Goal: Contribute content: Contribute content

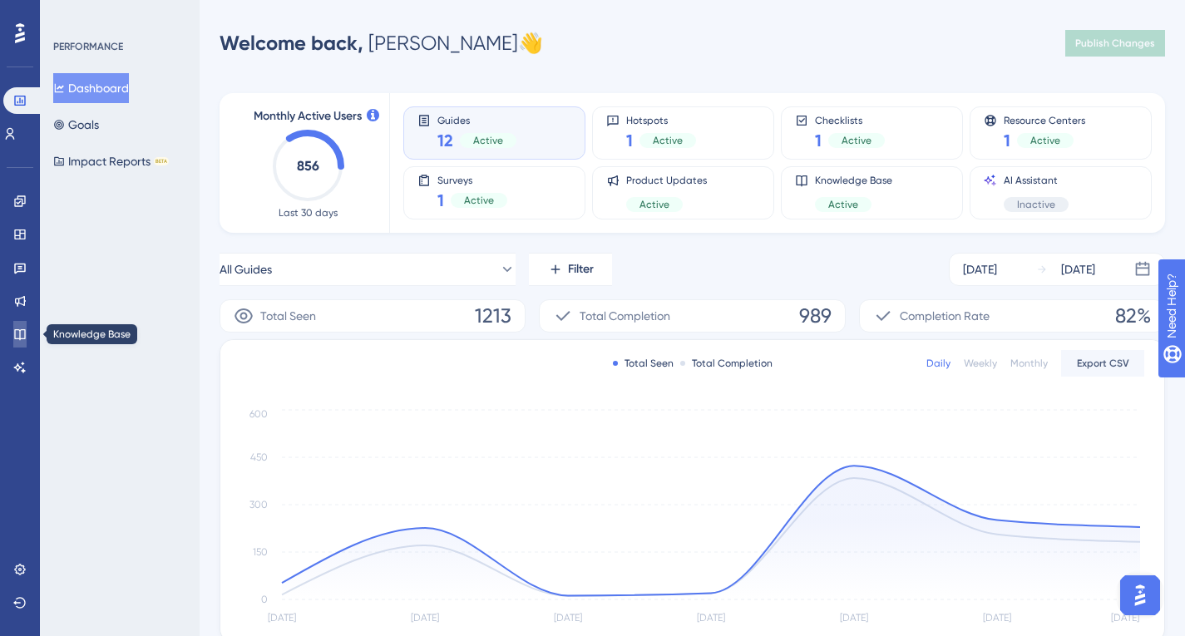
click at [19, 339] on icon at bounding box center [19, 334] width 13 height 13
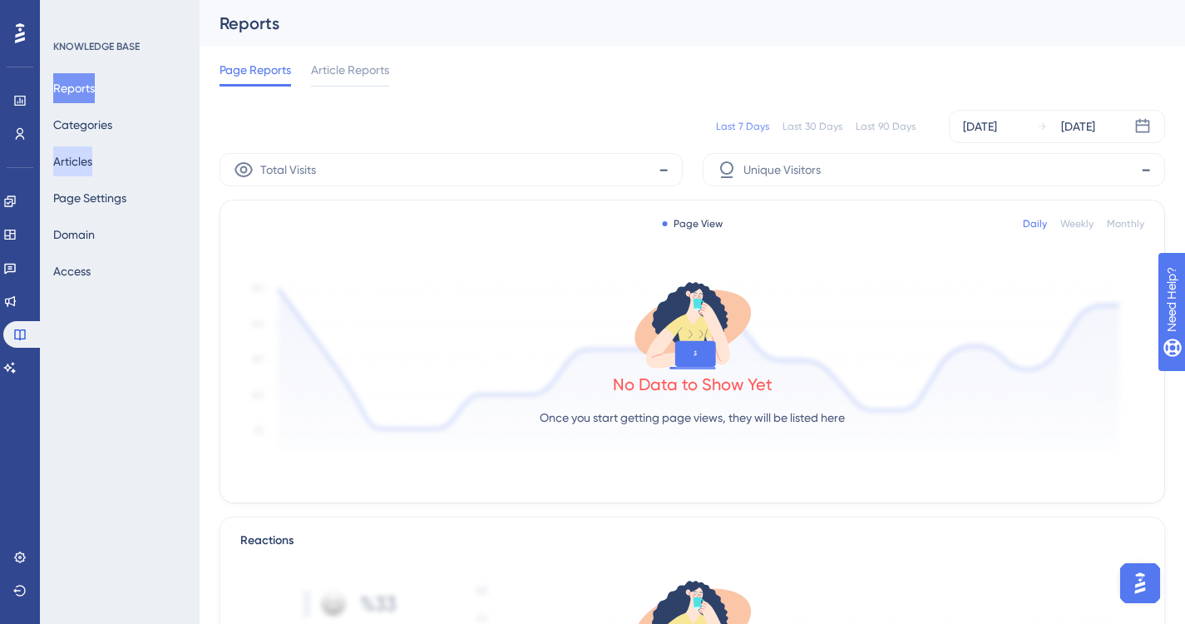
click at [91, 170] on button "Articles" at bounding box center [72, 161] width 39 height 30
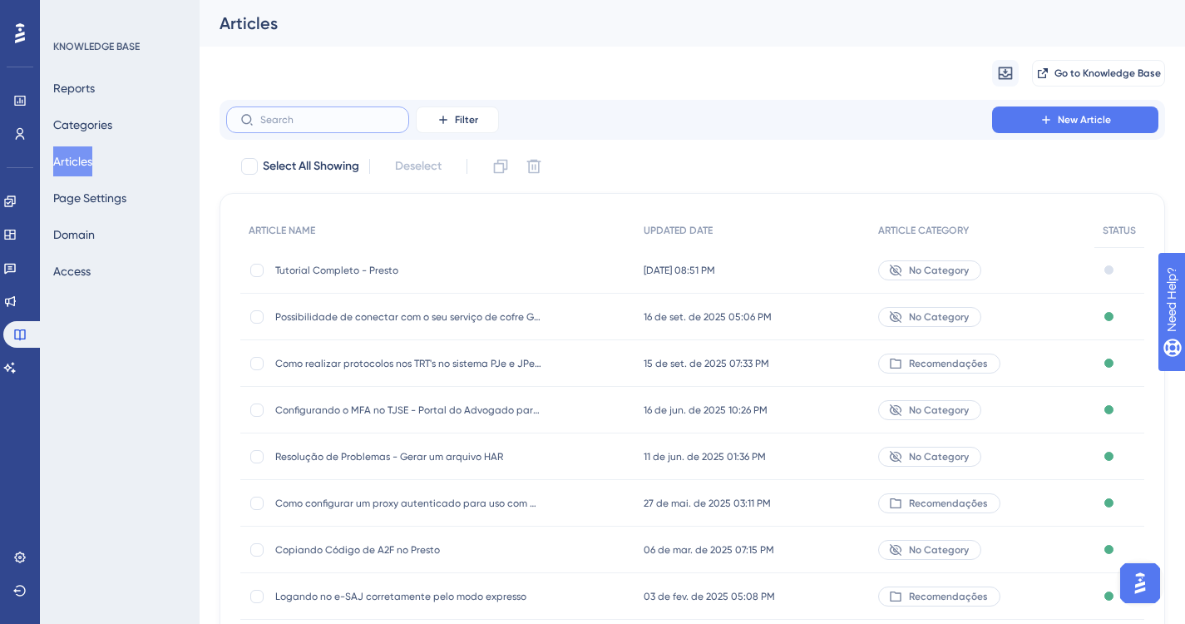
click at [329, 116] on input "text" at bounding box center [327, 120] width 135 height 12
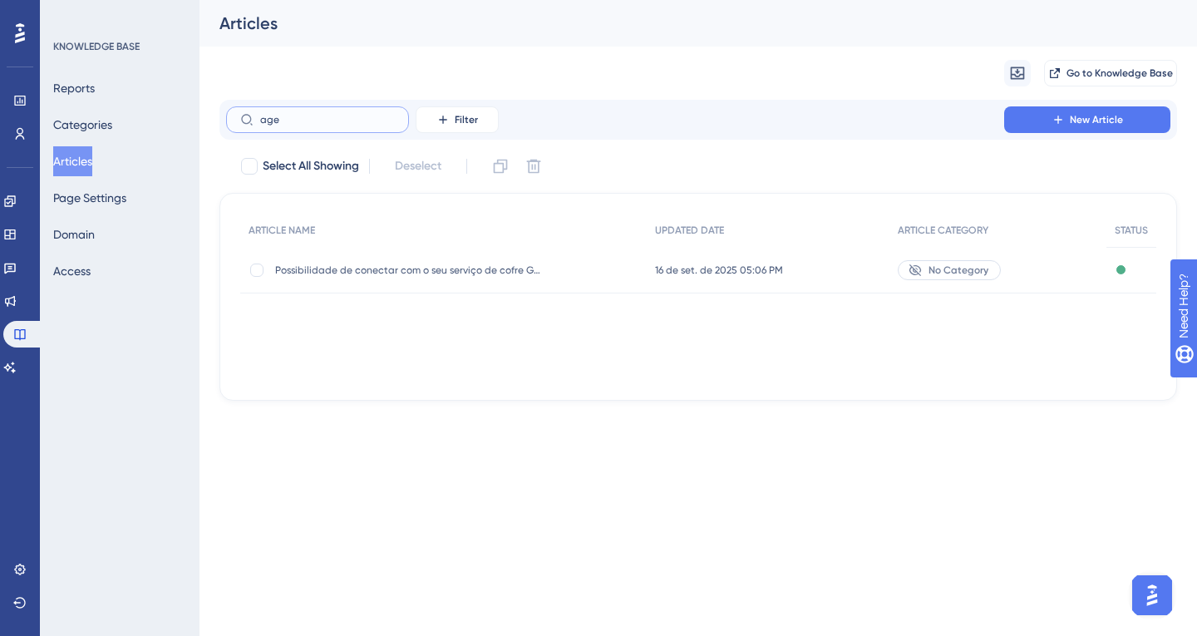
type input "agen"
checkbox input "true"
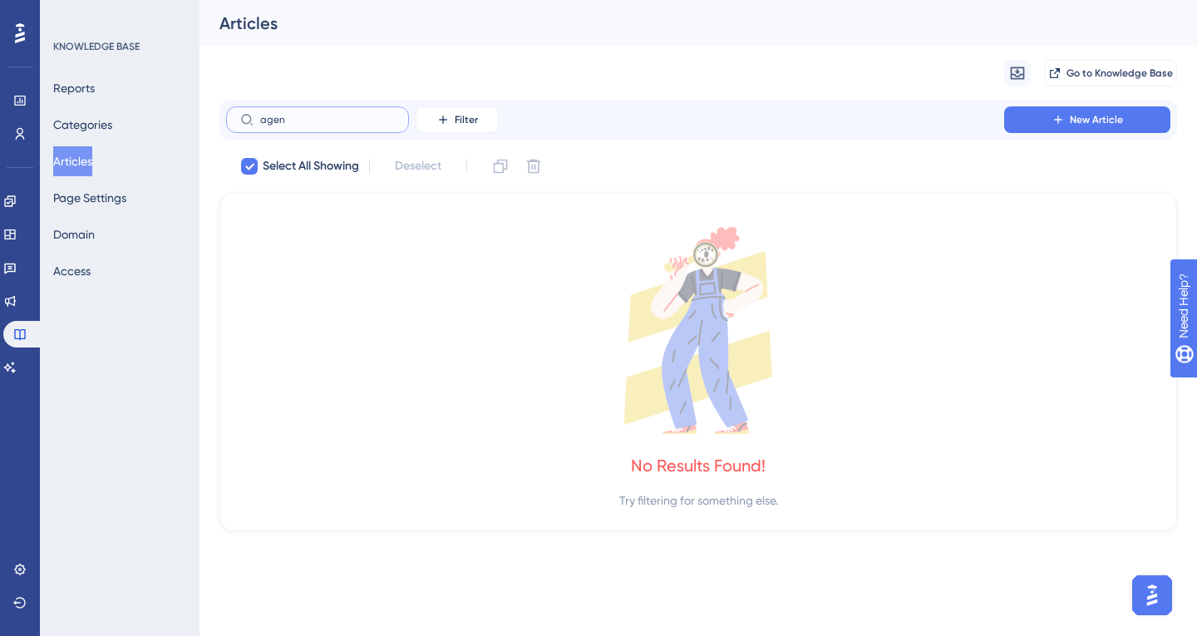
type input "age"
checkbox input "false"
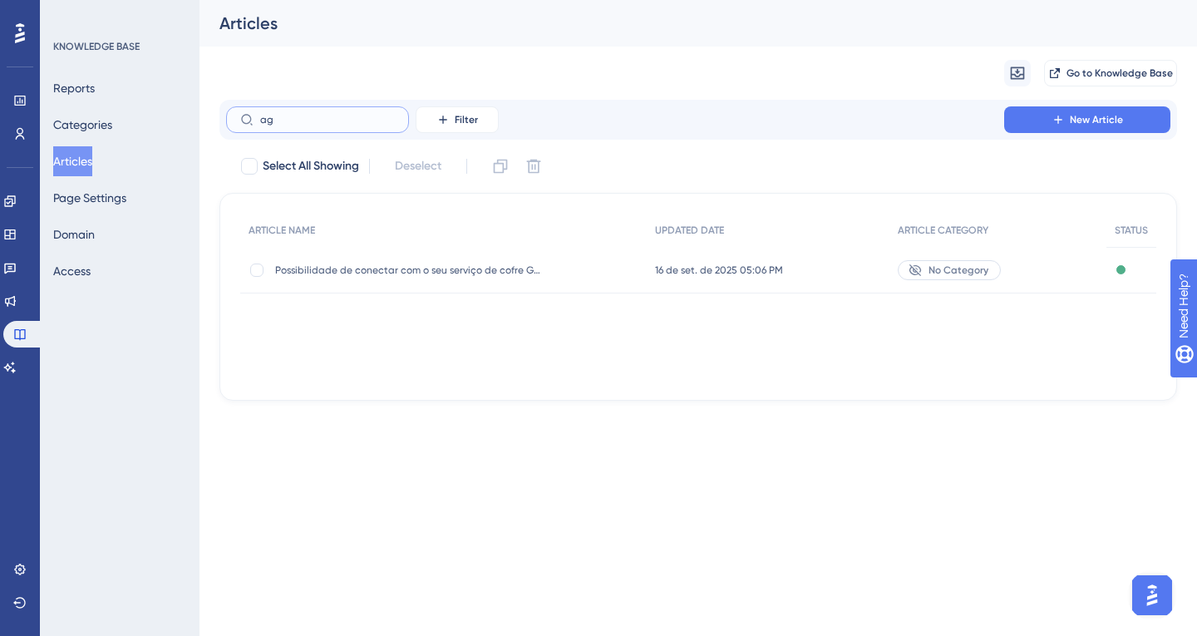
type input "a"
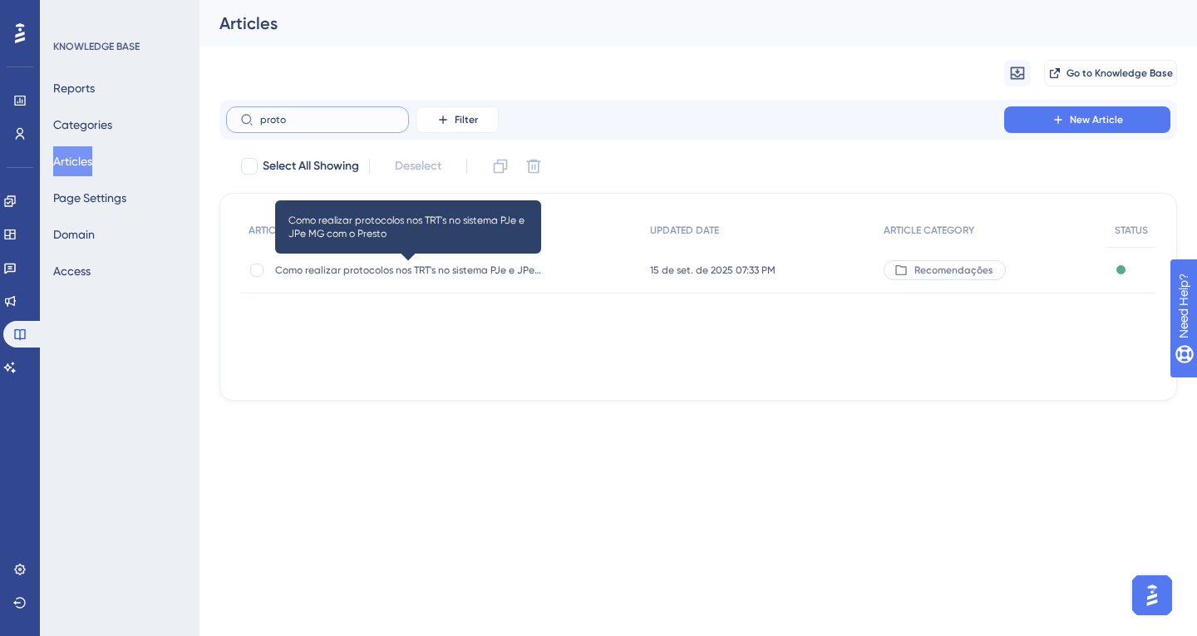
type input "proto"
click at [397, 273] on span "Como realizar protocolos nos TRT's no sistema PJe e JPe MG com o Presto" at bounding box center [408, 270] width 266 height 13
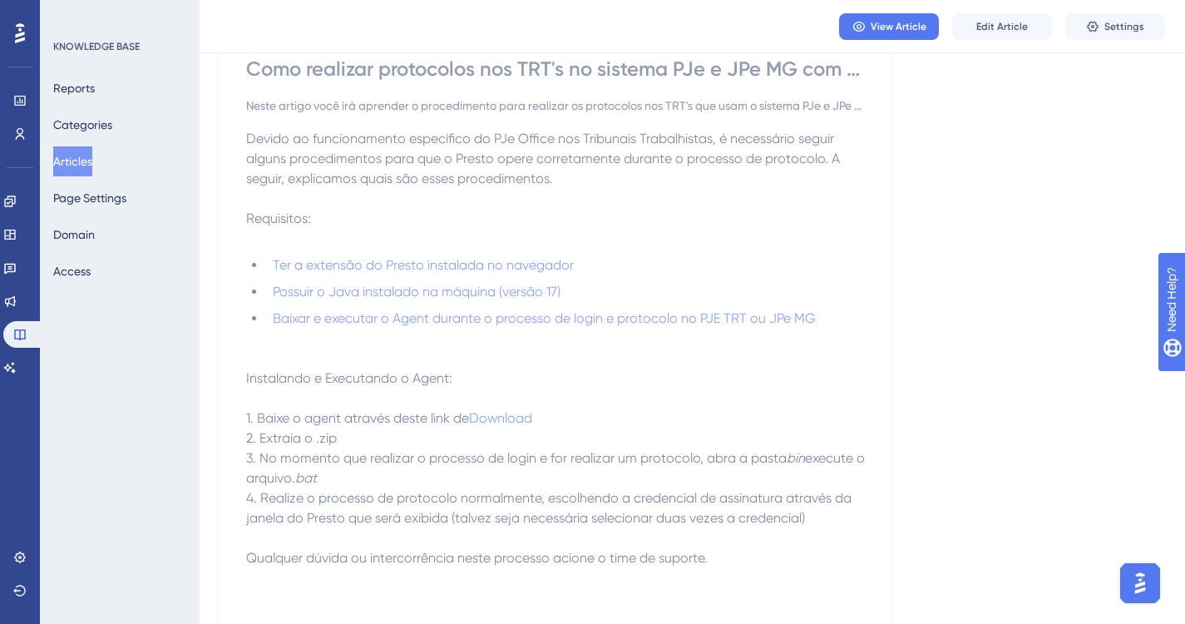
scroll to position [155, 0]
click at [988, 28] on span "Edit Article" at bounding box center [1002, 26] width 52 height 13
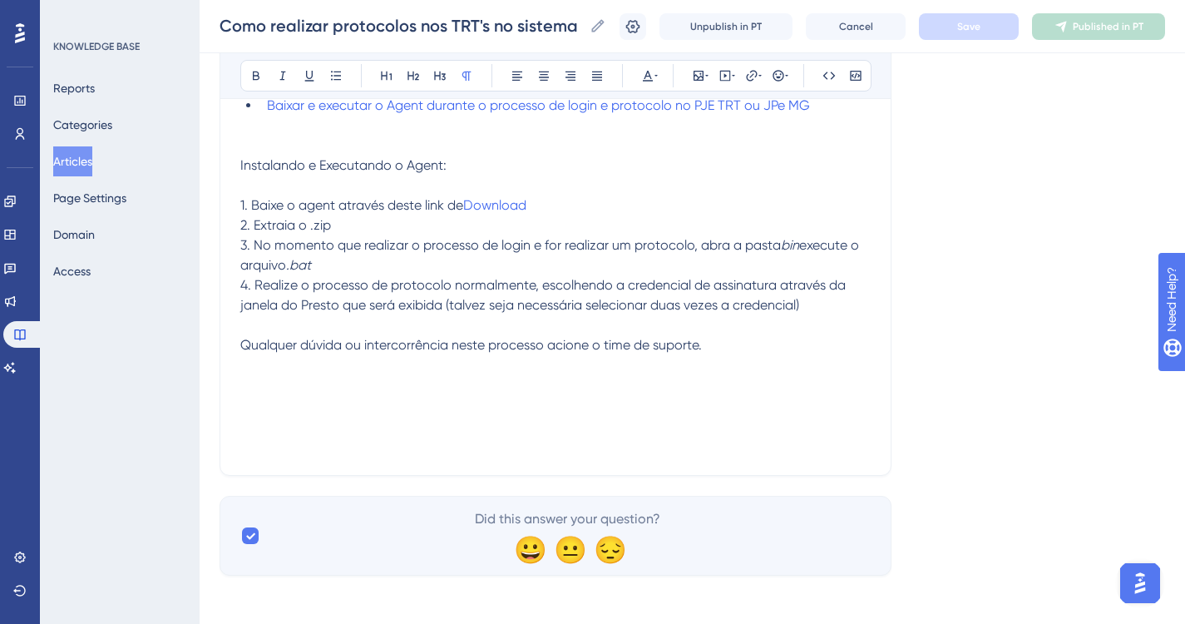
scroll to position [442, 0]
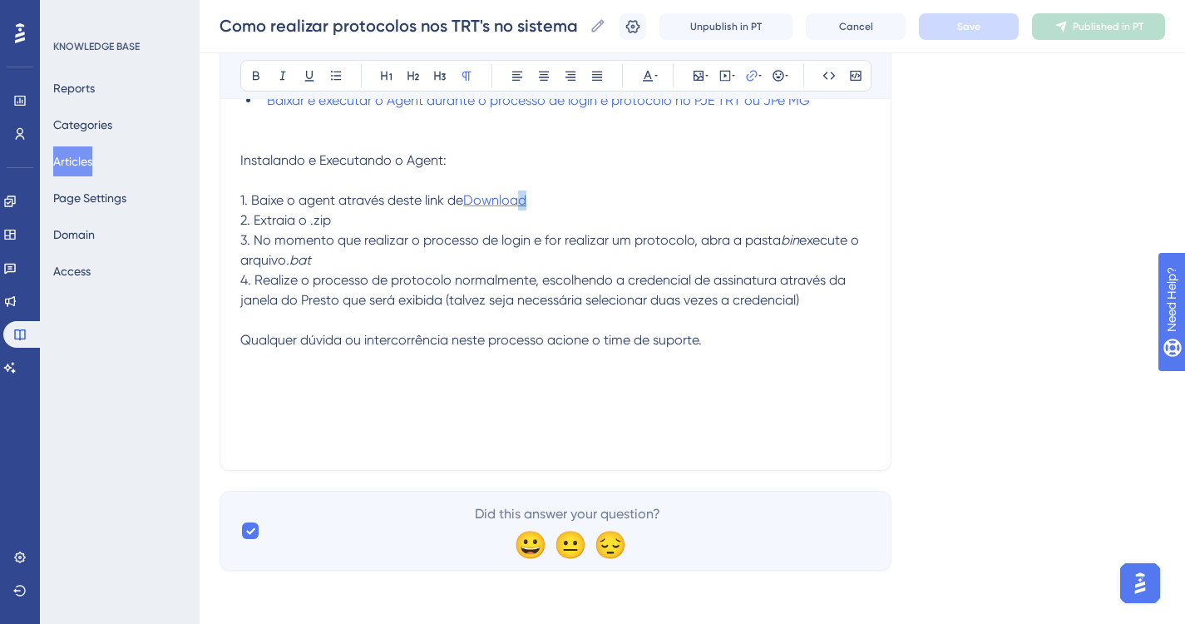
drag, startPoint x: 556, startPoint y: 204, endPoint x: 523, endPoint y: 200, distance: 33.4
click at [523, 200] on p "1. Baixe o agent através deste link de Download" at bounding box center [555, 200] width 630 height 20
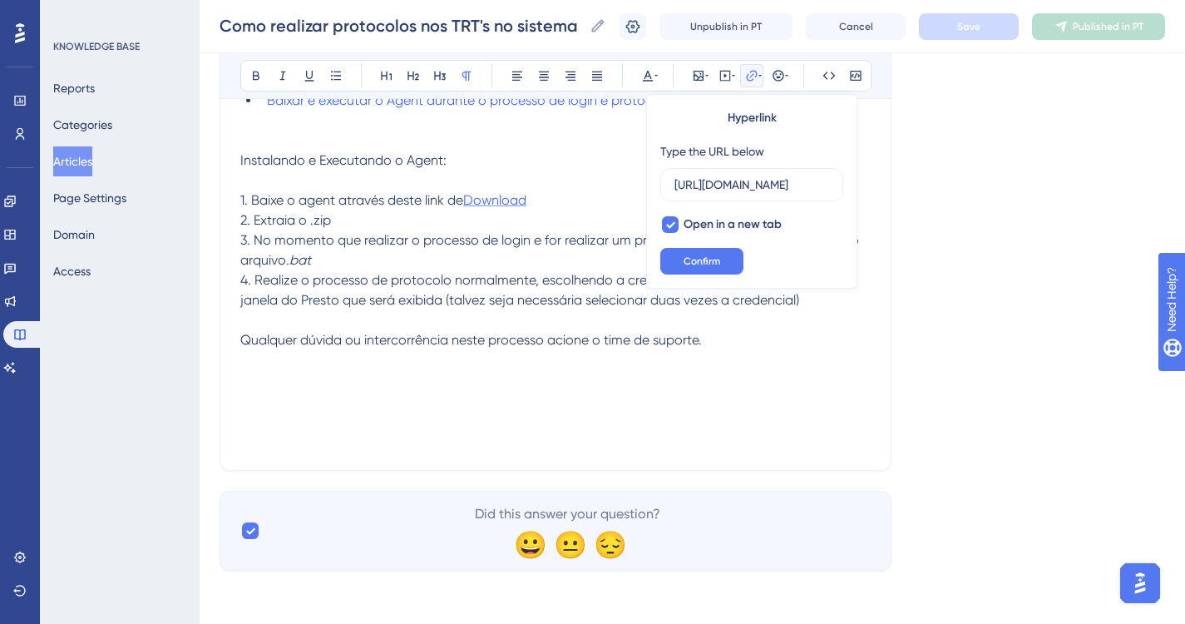
scroll to position [0, 367]
click at [738, 190] on input "[URL][DOMAIN_NAME]" at bounding box center [751, 184] width 155 height 18
type input "v17092025"
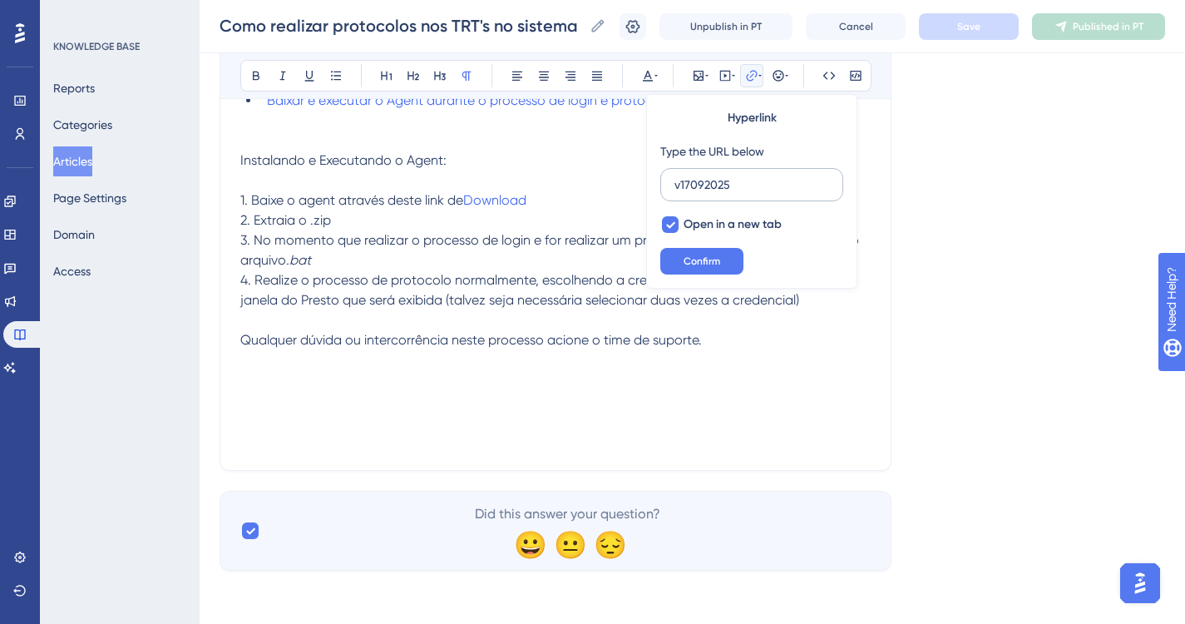
scroll to position [0, 0]
drag, startPoint x: 752, startPoint y: 189, endPoint x: 490, endPoint y: 188, distance: 261.9
click at [490, 188] on div "Bold Italic Underline Bullet Point Heading 1 Heading 2 Heading 3 Normal Align L…" at bounding box center [555, 147] width 630 height 605
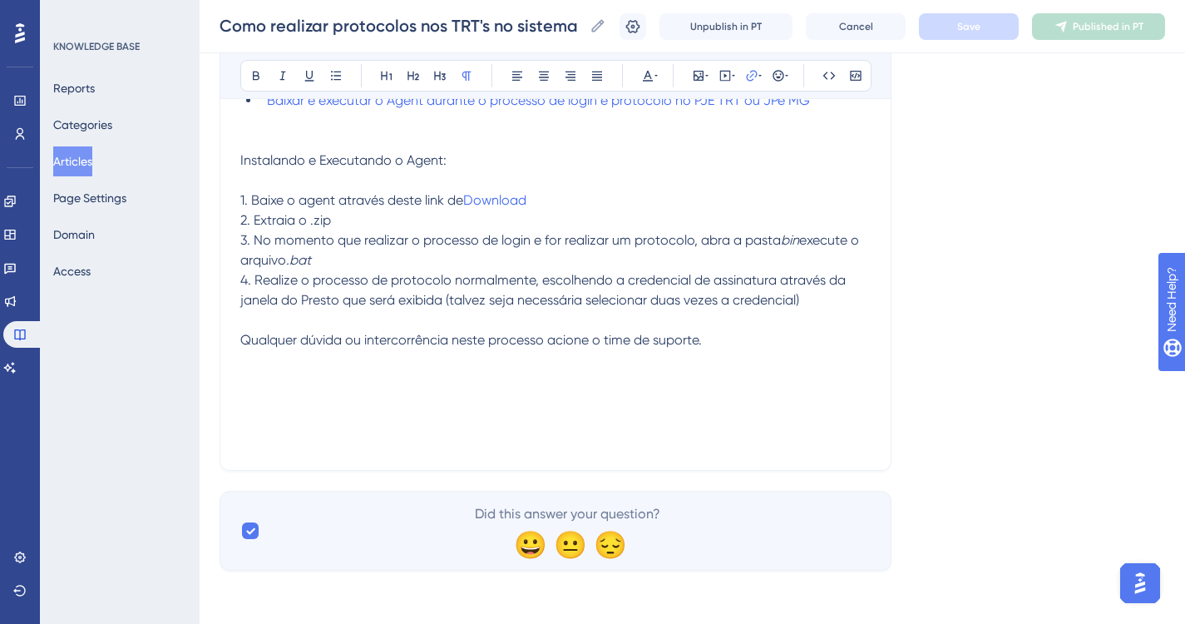
drag, startPoint x: 525, startPoint y: 204, endPoint x: 866, endPoint y: 148, distance: 344.6
click at [866, 148] on p at bounding box center [555, 141] width 630 height 20
drag, startPoint x: 552, startPoint y: 197, endPoint x: 470, endPoint y: 201, distance: 82.4
click at [470, 201] on p "1. Baixe o agent através deste link de Download" at bounding box center [555, 200] width 630 height 20
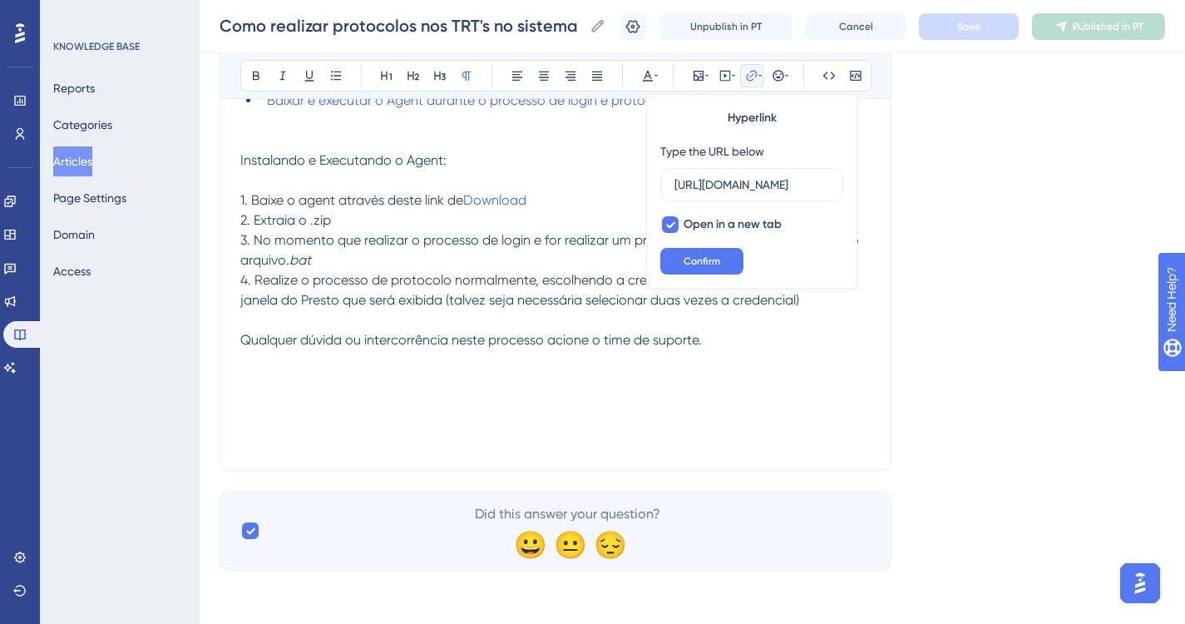
scroll to position [0, 367]
click at [737, 183] on input "[URL][DOMAIN_NAME]" at bounding box center [751, 184] width 155 height 18
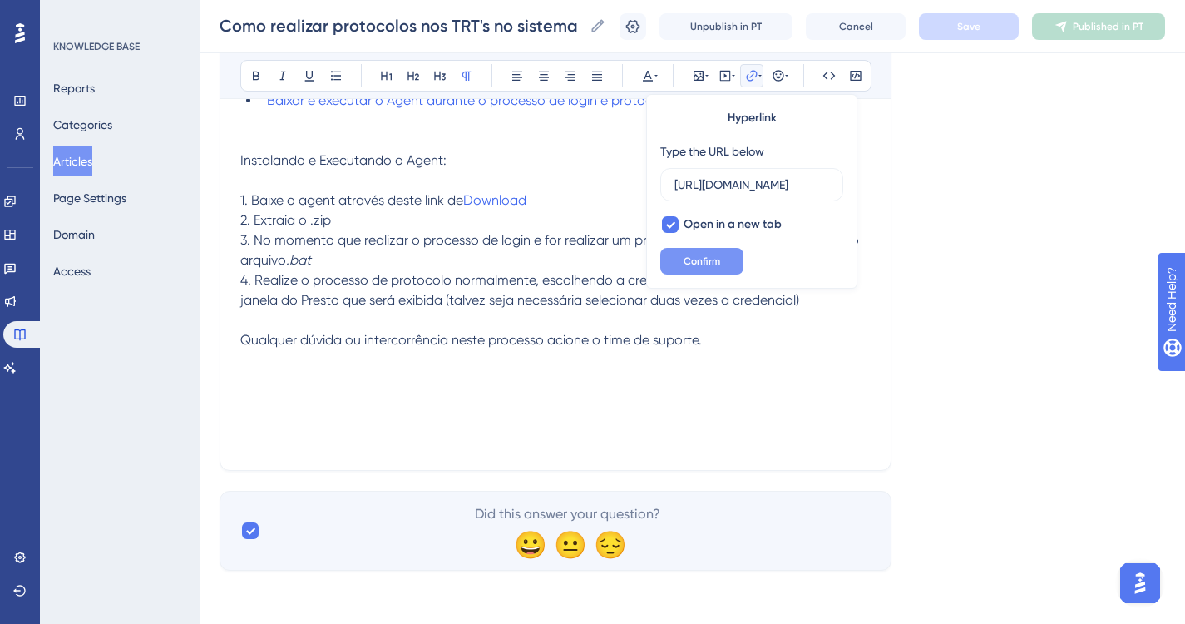
type input "[URL][DOMAIN_NAME]"
click at [726, 259] on button "Confirm" at bounding box center [701, 261] width 83 height 27
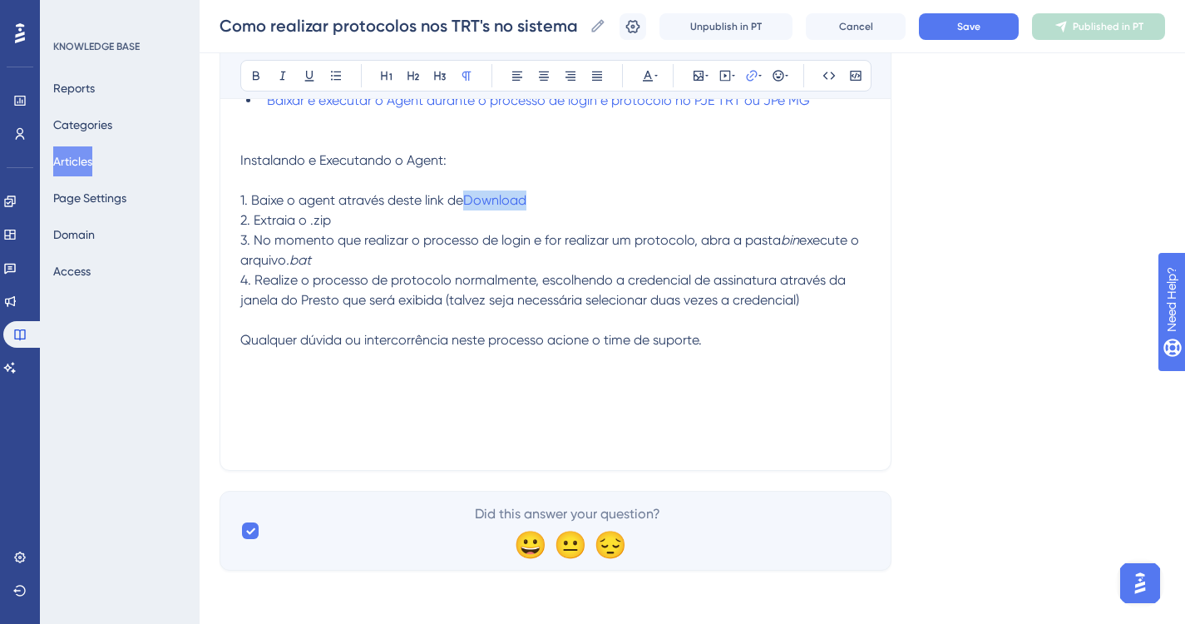
click at [600, 209] on p "1. Baixe o agent através deste link de Download" at bounding box center [555, 200] width 630 height 20
click at [566, 195] on p "1. Baixe o agent através deste link de Download" at bounding box center [555, 200] width 630 height 20
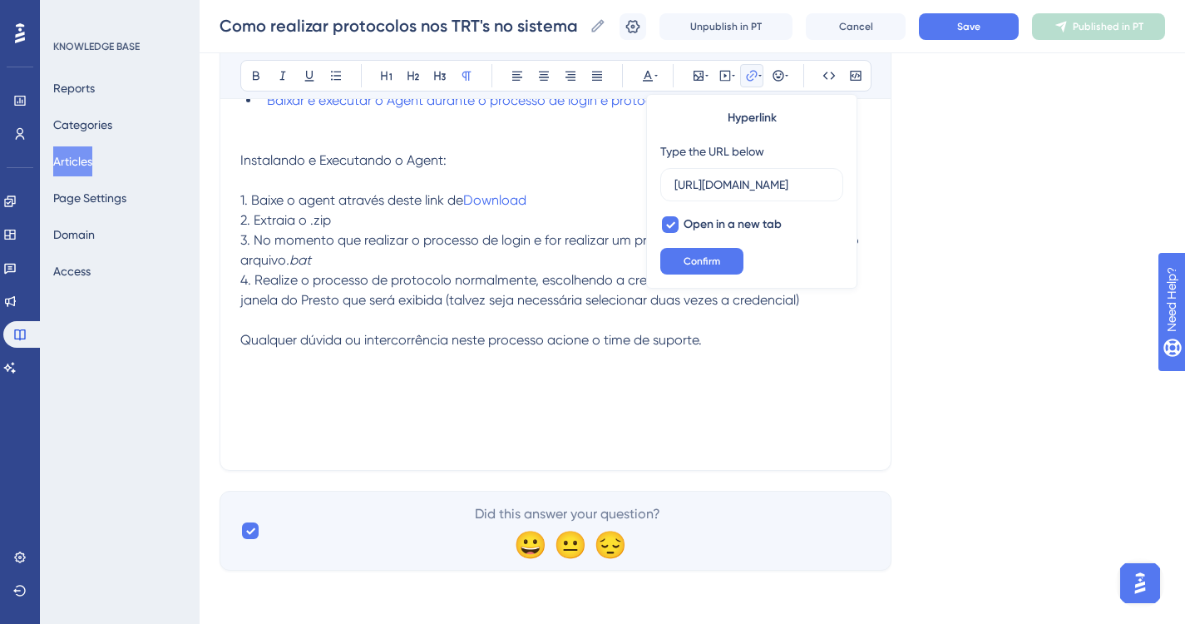
scroll to position [0, 376]
click at [564, 195] on p "1. Baixe o agent através deste link de Download" at bounding box center [555, 200] width 630 height 20
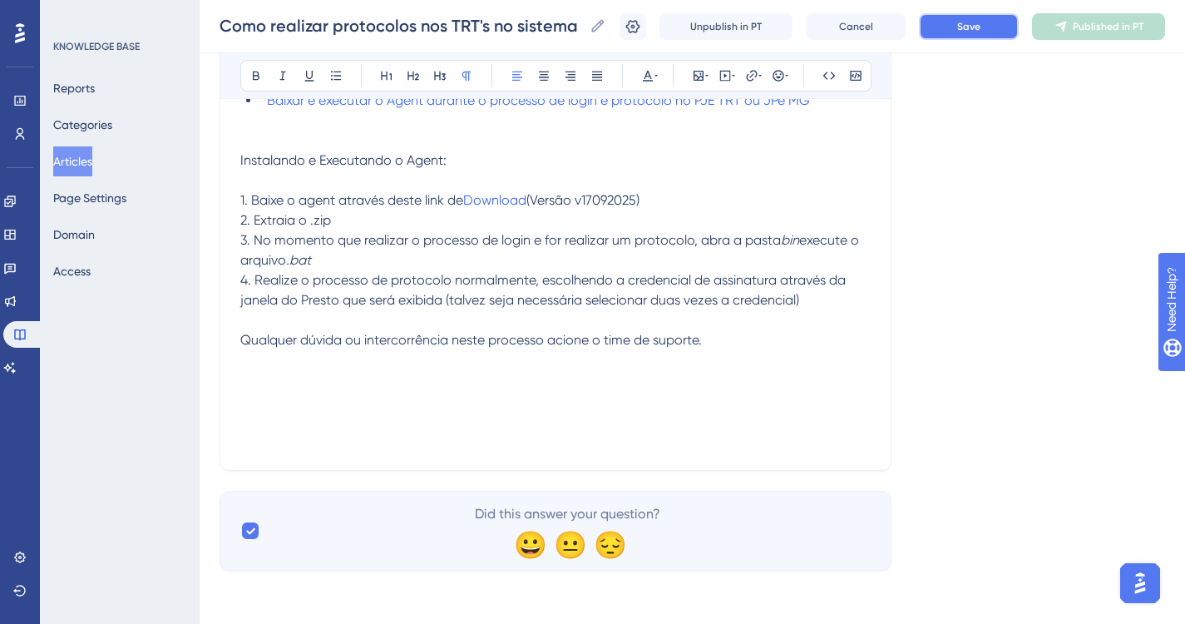
click at [974, 30] on span "Save" at bounding box center [968, 26] width 23 height 13
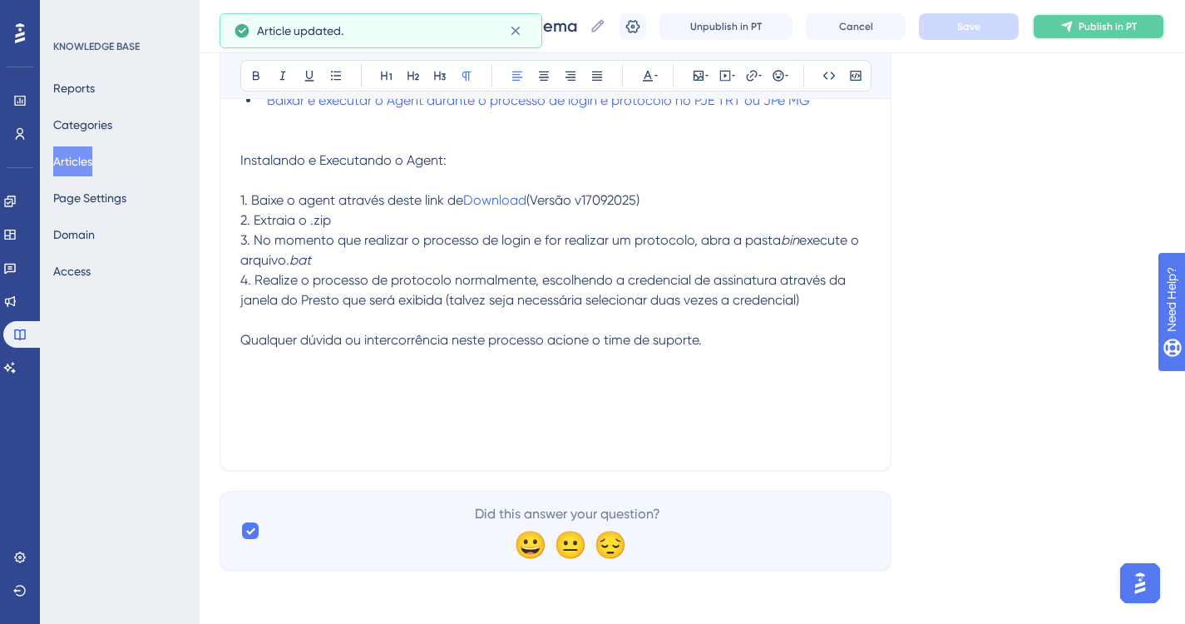
click at [1099, 36] on button "Publish in PT" at bounding box center [1098, 26] width 133 height 27
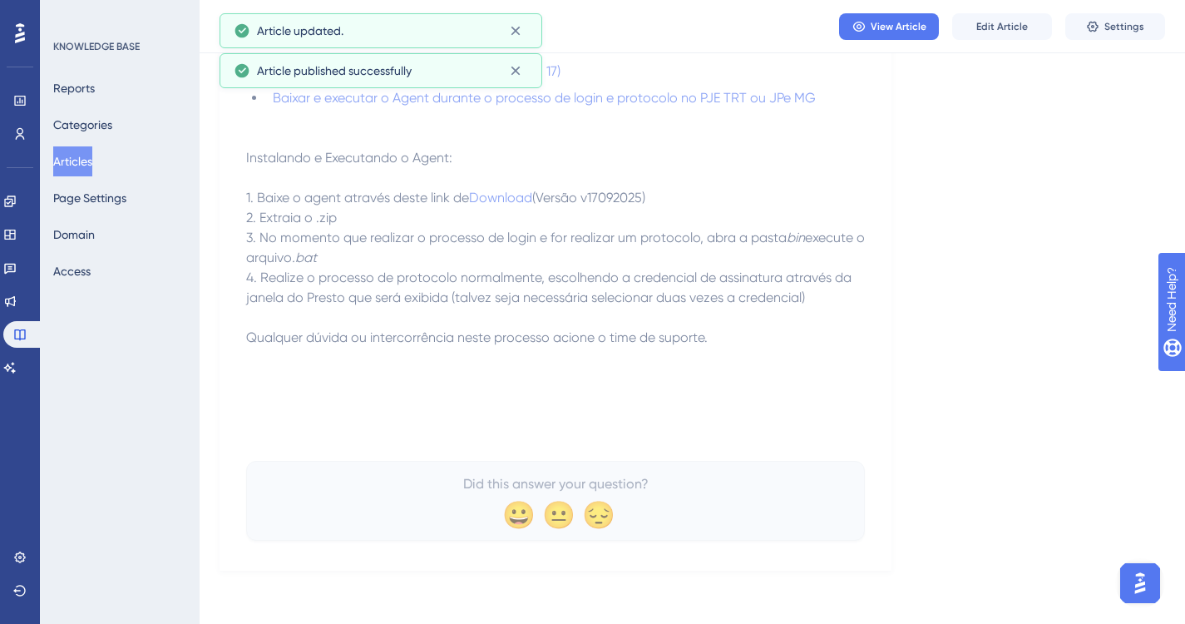
scroll to position [294, 0]
